Goal: Find specific page/section: Find specific page/section

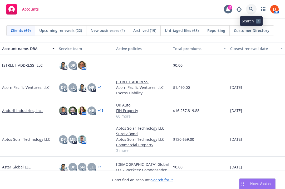
click at [253, 9] on icon at bounding box center [251, 9] width 5 height 5
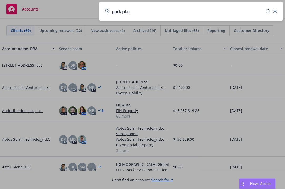
type input "park place"
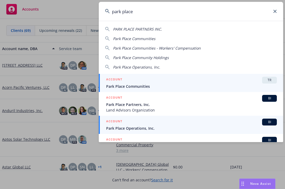
click at [155, 123] on div "ACCOUNT BI" at bounding box center [191, 122] width 171 height 7
